Goal: Task Accomplishment & Management: Manage account settings

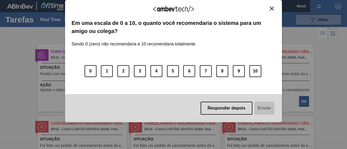
drag, startPoint x: 139, startPoint y: 19, endPoint x: 147, endPoint y: 4, distance: 17.1
click at [147, 4] on div "Agradecemos seu feedback! Em uma escala de 0 a 10, o quanto você recomendaria o…" at bounding box center [173, 61] width 217 height 123
click at [272, 8] on img "Close" at bounding box center [271, 8] width 4 height 4
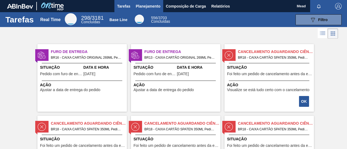
click at [138, 4] on span "Planejamento" at bounding box center [148, 6] width 25 height 6
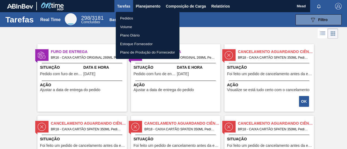
click at [127, 18] on li "Pedidos" at bounding box center [148, 18] width 64 height 9
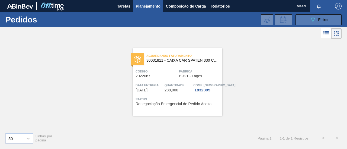
click at [319, 21] on span "Filtro" at bounding box center [322, 20] width 9 height 4
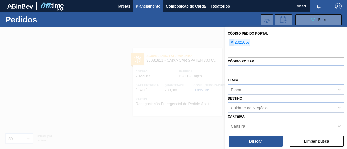
click at [232, 44] on span "×" at bounding box center [231, 42] width 5 height 6
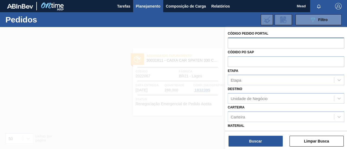
paste input "30012835"
type input "30012835"
drag, startPoint x: 252, startPoint y: 41, endPoint x: 205, endPoint y: 44, distance: 47.2
click at [225, 44] on div "Código Pedido Portal 30012835 Códido PO SAP Etapa Etapa Destino Unidade de Negó…" at bounding box center [286, 101] width 122 height 149
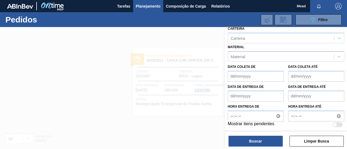
scroll to position [79, 0]
click at [247, 57] on div "Material" at bounding box center [281, 56] width 106 height 8
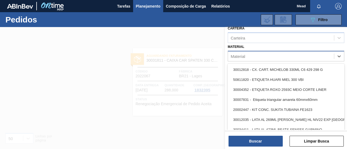
paste input "30012835"
type input "30012835"
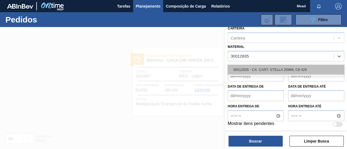
click at [255, 70] on div "30012835 - CX. CART. STELLA 269ML C8 429" at bounding box center [285, 70] width 116 height 10
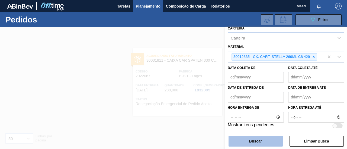
click at [252, 141] on button "Buscar" at bounding box center [255, 141] width 54 height 11
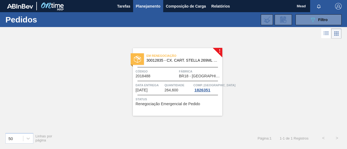
click at [173, 87] on span "Quantidade" at bounding box center [178, 85] width 28 height 5
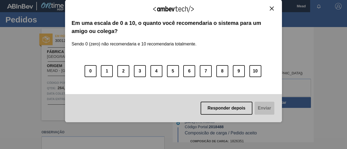
click at [272, 7] on img "Close" at bounding box center [271, 8] width 4 height 4
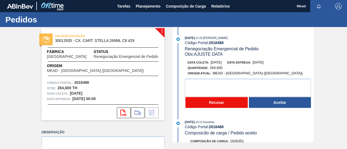
click at [219, 105] on button "Recusar" at bounding box center [216, 102] width 62 height 11
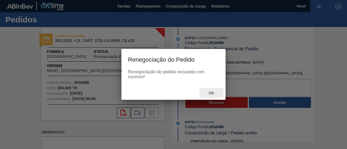
drag, startPoint x: 210, startPoint y: 92, endPoint x: 204, endPoint y: 96, distance: 6.6
click at [210, 92] on span "Ok" at bounding box center [211, 93] width 14 height 4
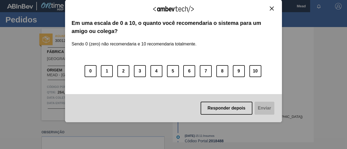
click at [270, 8] on img "Close" at bounding box center [271, 8] width 4 height 4
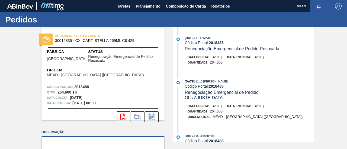
click at [95, 140] on textarea at bounding box center [102, 145] width 123 height 18
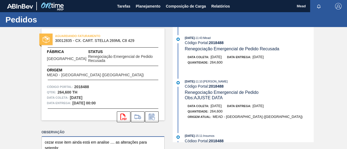
scroll to position [1, 0]
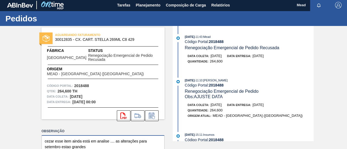
click at [139, 142] on textarea "cezar esse item ainda está em analise .... as alterações para setembro estao gr…" at bounding box center [102, 144] width 123 height 18
click at [131, 147] on textarea "cezar esse item ainda está em analise .... as alterações na programacao para se…" at bounding box center [102, 144] width 123 height 18
click at [131, 146] on textarea "cezar esse item ainda está em analise .... as alterações na programacao para se…" at bounding box center [102, 144] width 123 height 18
click at [131, 149] on textarea "cezar esse item ainda está em analise .... as alterações na programacao para se…" at bounding box center [102, 144] width 123 height 18
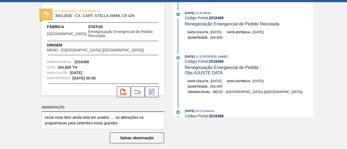
click at [131, 149] on div "Observação cezar esse item ainda está em analise .... as alterações na programa…" at bounding box center [102, 129] width 123 height 50
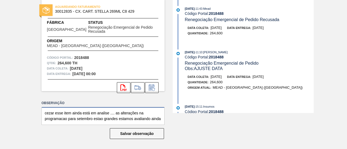
scroll to position [7, 0]
type textarea "cezar esse item ainda está em analise .... as alterações na programacao para se…"
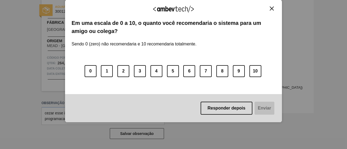
click at [271, 8] on img "Close" at bounding box center [271, 8] width 4 height 4
